Goal: Information Seeking & Learning: Learn about a topic

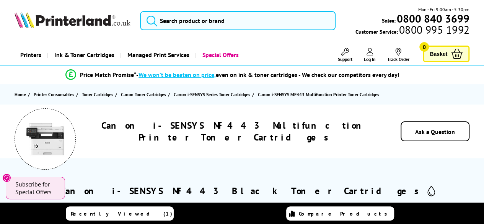
click at [39, 134] on img at bounding box center [45, 139] width 38 height 38
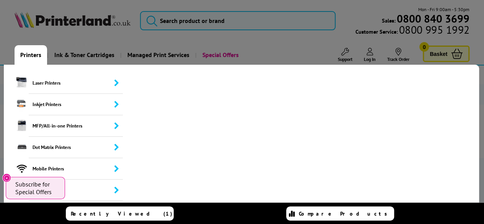
click at [39, 54] on link "Printers" at bounding box center [31, 54] width 32 height 19
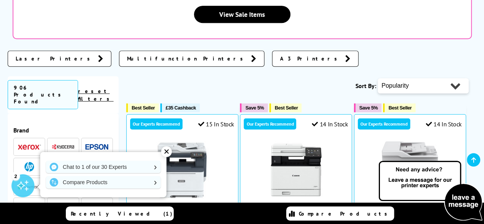
scroll to position [179, 0]
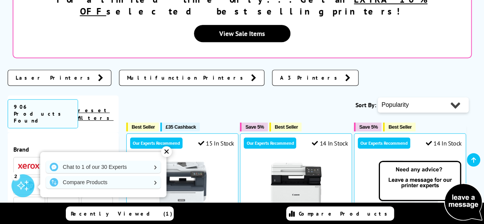
click at [127, 74] on span "Multifunction Printers" at bounding box center [187, 78] width 120 height 8
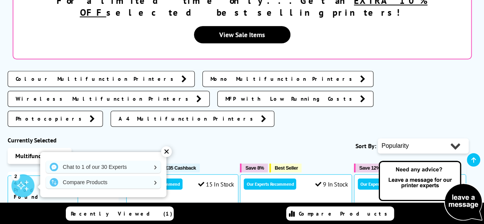
scroll to position [183, 0]
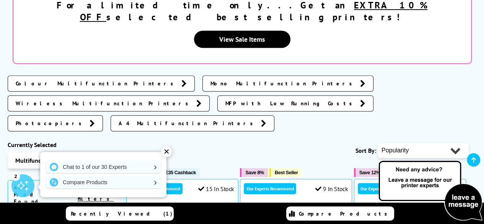
click at [49, 80] on span "Colour Multifunction Printers" at bounding box center [97, 84] width 162 height 8
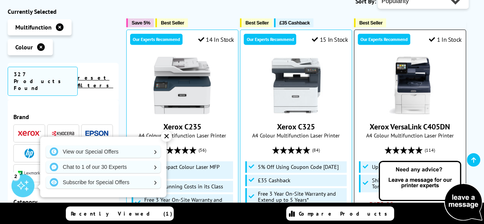
scroll to position [222, 0]
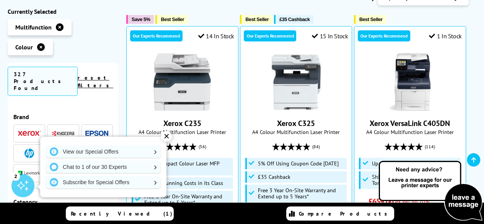
click at [166, 135] on div "✕" at bounding box center [166, 136] width 11 height 11
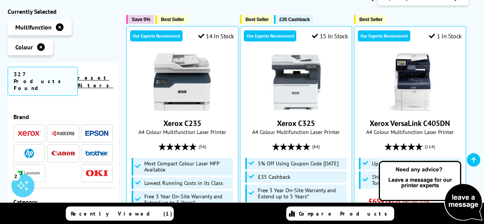
click at [64, 151] on img at bounding box center [63, 153] width 23 height 5
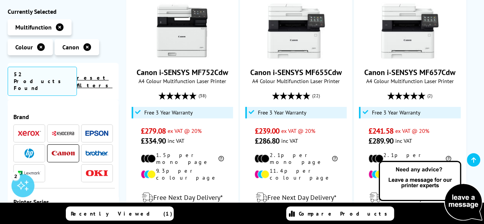
scroll to position [197, 0]
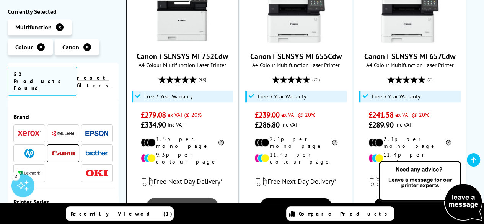
click at [188, 198] on link "View" at bounding box center [181, 206] width 71 height 16
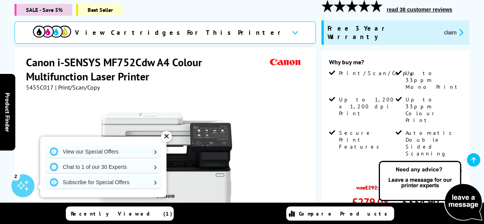
scroll to position [114, 0]
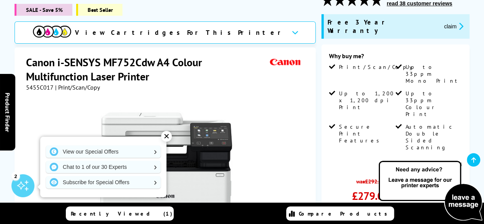
click at [168, 138] on div "✕" at bounding box center [166, 136] width 11 height 11
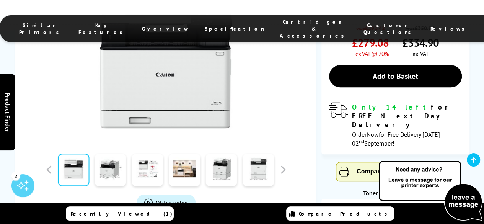
scroll to position [285, 0]
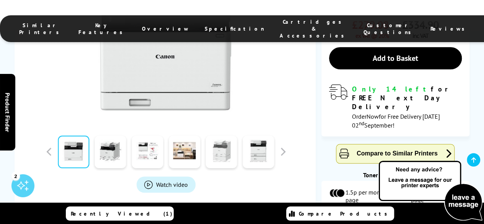
click at [221, 135] on link at bounding box center [221, 151] width 31 height 32
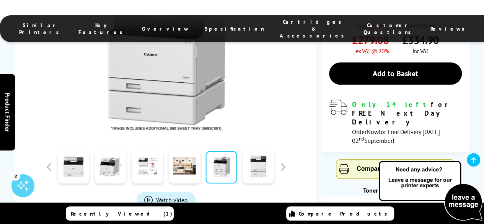
scroll to position [276, 0]
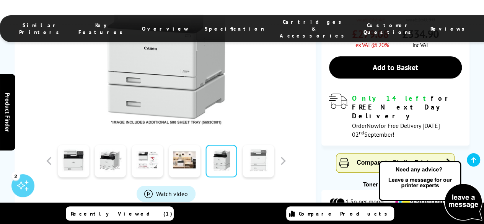
click at [264, 144] on link at bounding box center [257, 160] width 31 height 32
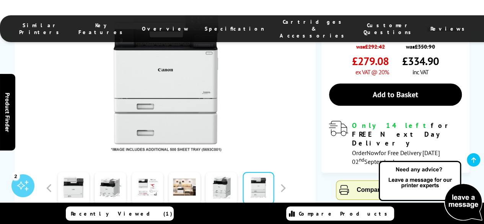
scroll to position [285, 0]
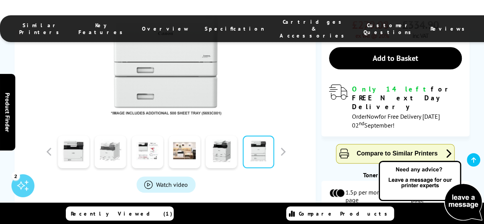
click at [102, 135] on link at bounding box center [110, 151] width 31 height 32
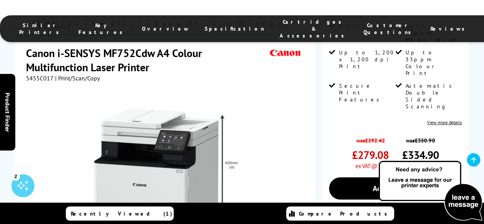
scroll to position [234, 0]
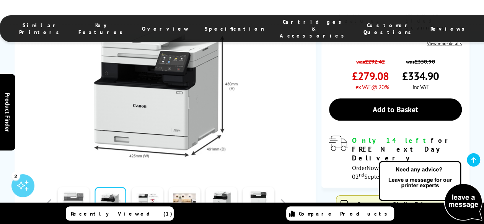
click at [82, 187] on link at bounding box center [73, 203] width 31 height 32
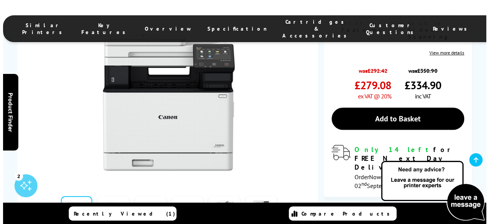
scroll to position [261, 0]
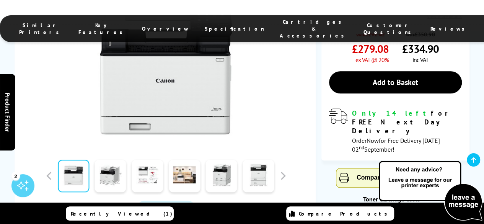
click at [166, 200] on link "Watch video" at bounding box center [165, 208] width 59 height 16
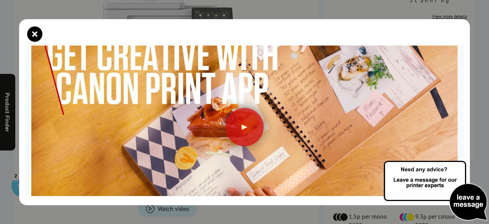
scroll to position [98, 0]
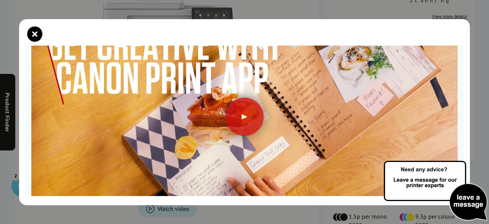
click at [221, 108] on img at bounding box center [244, 108] width 427 height 240
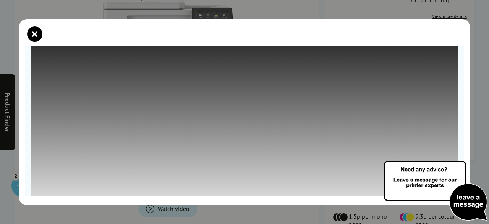
scroll to position [148, 0]
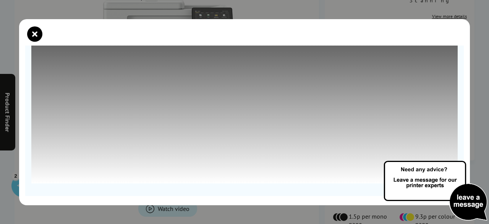
click at [482, 54] on div "Get Creative with the Canon PRINT App" at bounding box center [244, 112] width 489 height 224
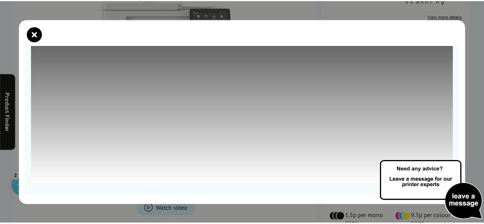
scroll to position [16, 0]
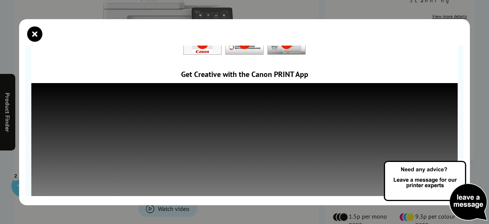
click at [37, 32] on icon "close modal" at bounding box center [34, 33] width 15 height 15
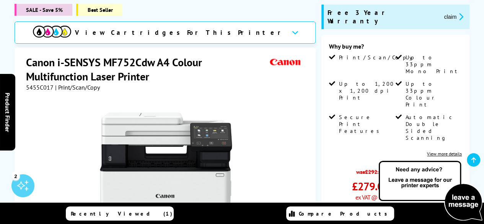
scroll to position [108, 0]
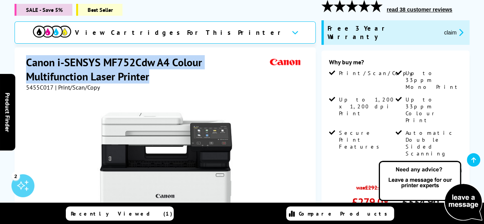
drag, startPoint x: 28, startPoint y: 55, endPoint x: 149, endPoint y: 68, distance: 121.9
click at [149, 68] on h1 "Canon i-SENSYS MF752Cdw A4 Colour Multifunction Laser Printer" at bounding box center [147, 69] width 242 height 28
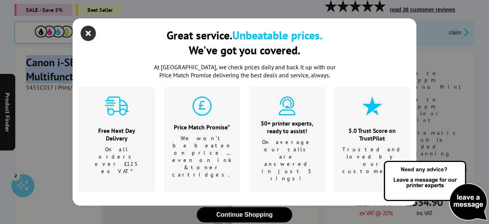
click at [87, 35] on icon "close modal" at bounding box center [88, 33] width 15 height 15
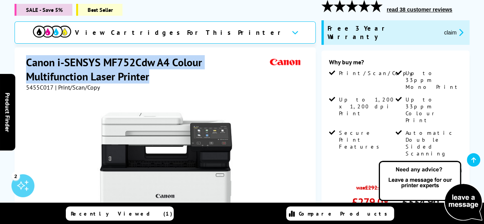
copy h1 "Canon i-SENSYS MF752Cdw A4 Colour Multifunction Laser Printer"
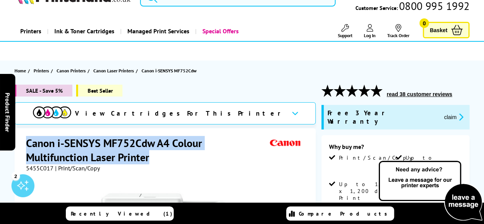
scroll to position [0, 0]
